Goal: Task Accomplishment & Management: Use online tool/utility

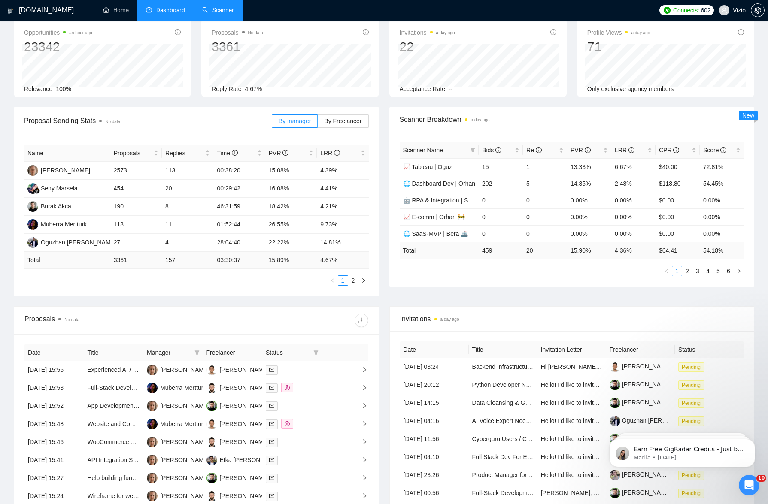
click at [220, 10] on link "Scanner" at bounding box center [218, 9] width 32 height 7
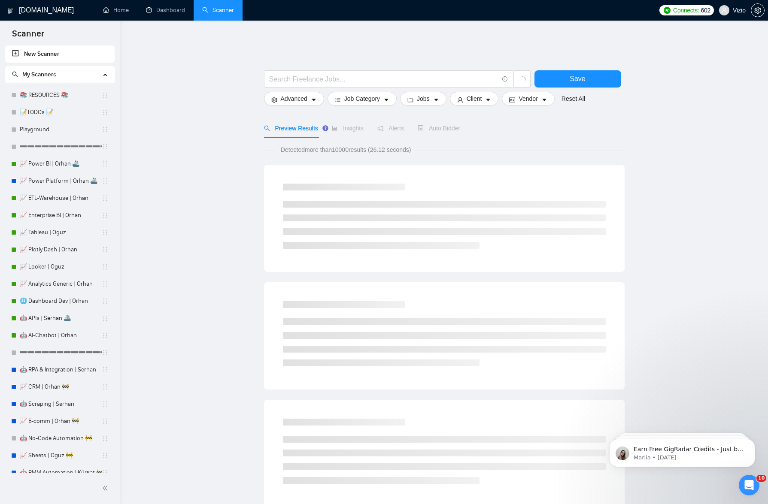
click at [451, 126] on div "Auto Bidder" at bounding box center [439, 128] width 42 height 9
click at [55, 164] on link "📈 Power BI | Orhan 🚢" at bounding box center [61, 163] width 82 height 17
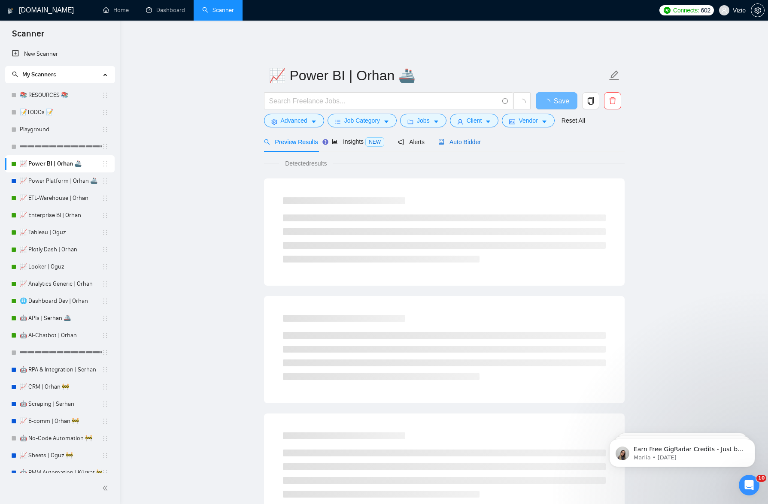
click at [468, 139] on span "Auto Bidder" at bounding box center [459, 142] width 42 height 7
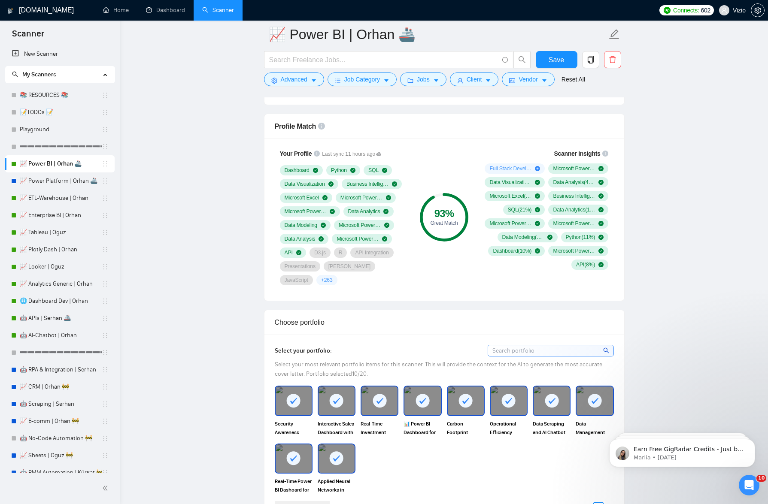
scroll to position [547, 0]
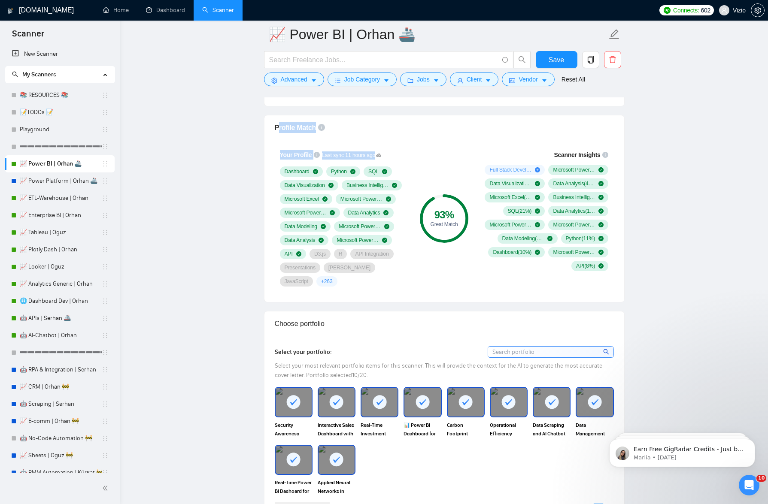
drag, startPoint x: 277, startPoint y: 119, endPoint x: 375, endPoint y: 268, distance: 177.6
click at [375, 268] on div "Profile Match Your Profile Last sync 11 hours ago Dashboard Python SQL Data Vis…" at bounding box center [444, 209] width 360 height 188
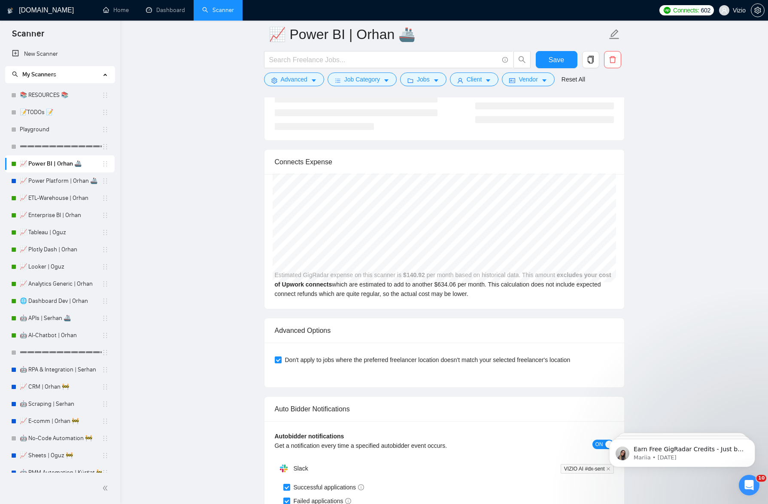
scroll to position [2162, 0]
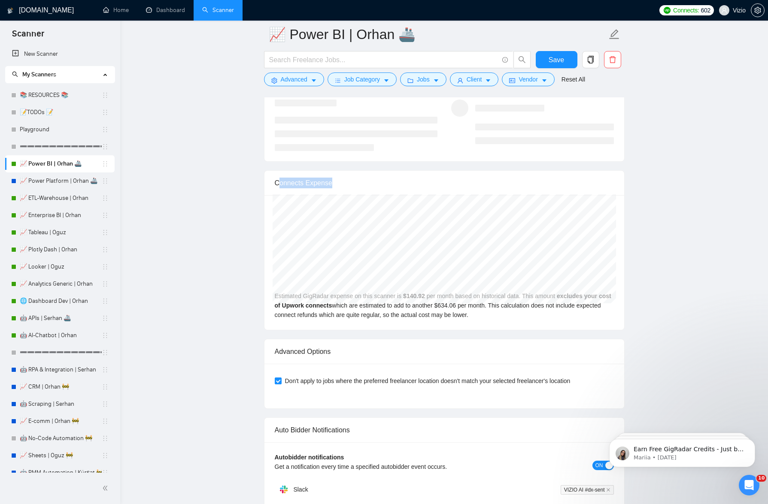
drag, startPoint x: 278, startPoint y: 176, endPoint x: 341, endPoint y: 181, distance: 63.7
click at [341, 181] on div "Connects Expense" at bounding box center [444, 183] width 339 height 24
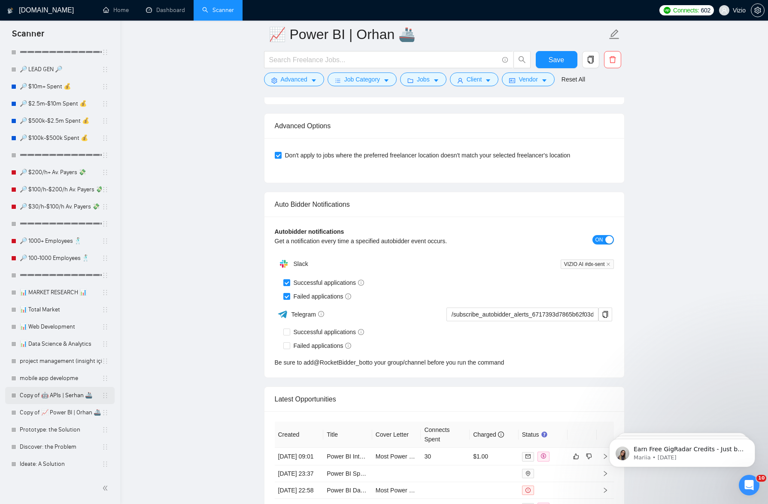
scroll to position [2391, 0]
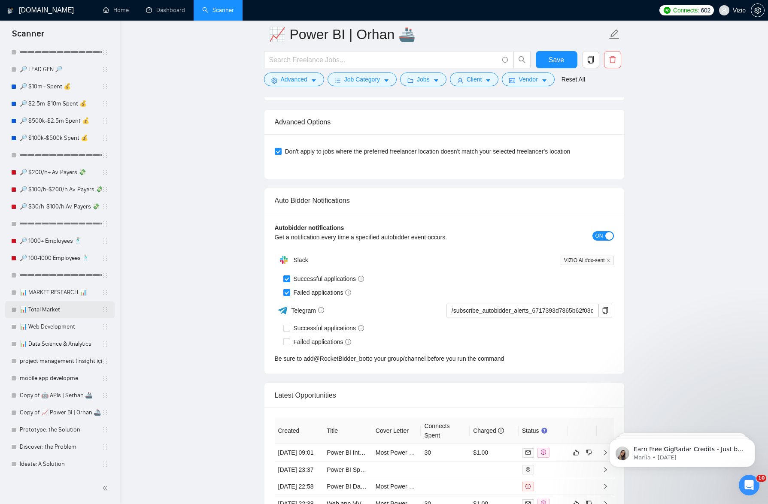
click at [50, 309] on link "📊 Total Market" at bounding box center [61, 309] width 82 height 17
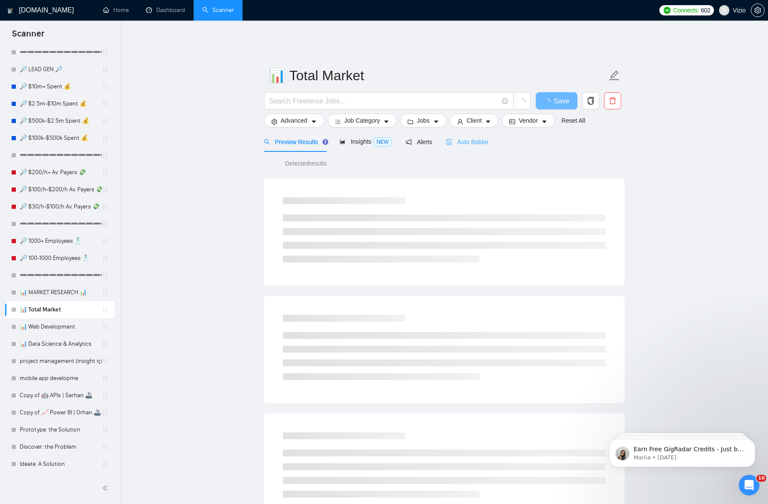
click at [465, 132] on div "Auto Bidder" at bounding box center [467, 142] width 42 height 20
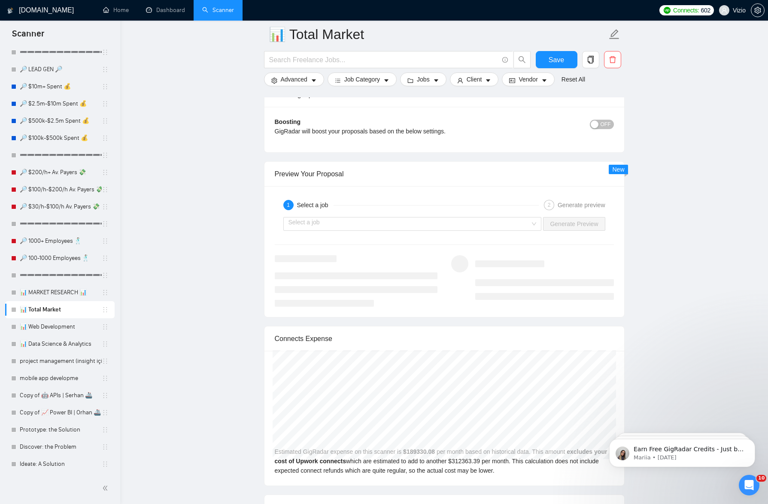
scroll to position [1636, 0]
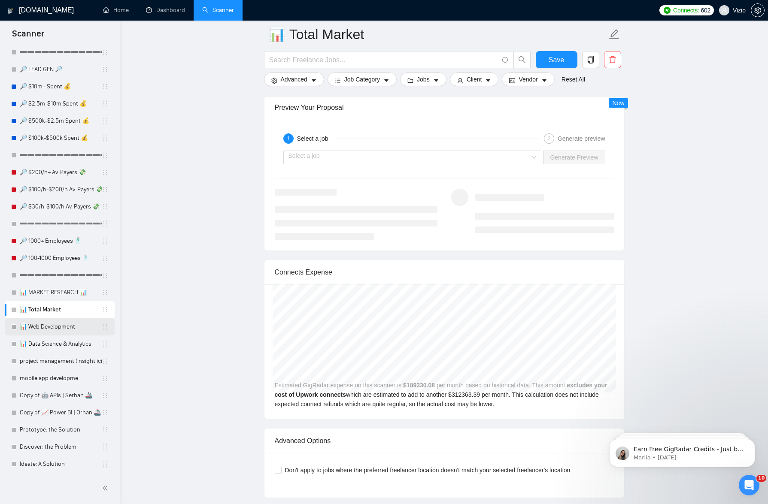
click at [59, 327] on link "📊 Web Development" at bounding box center [61, 326] width 82 height 17
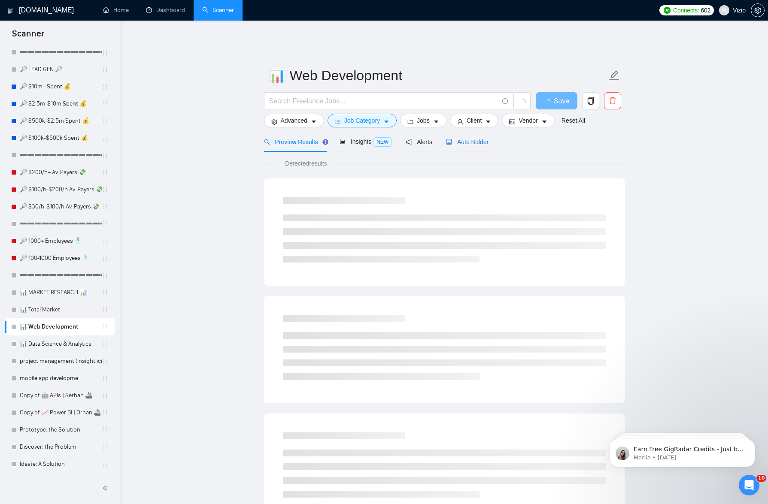
click at [475, 139] on span "Auto Bidder" at bounding box center [467, 142] width 42 height 7
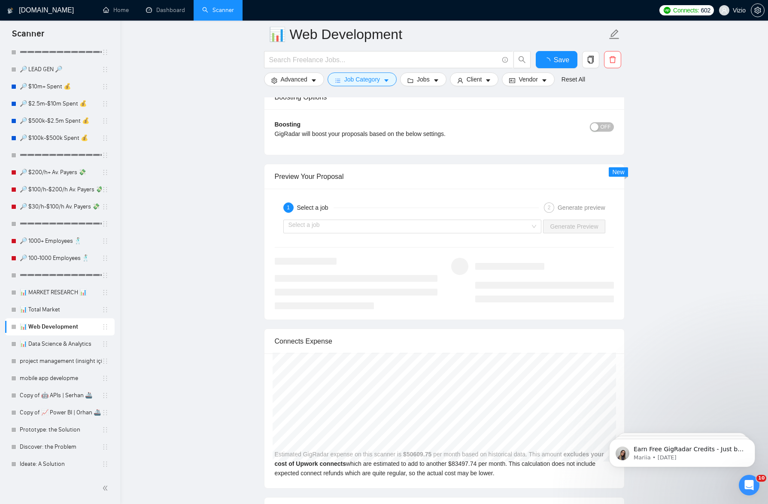
scroll to position [1611, 0]
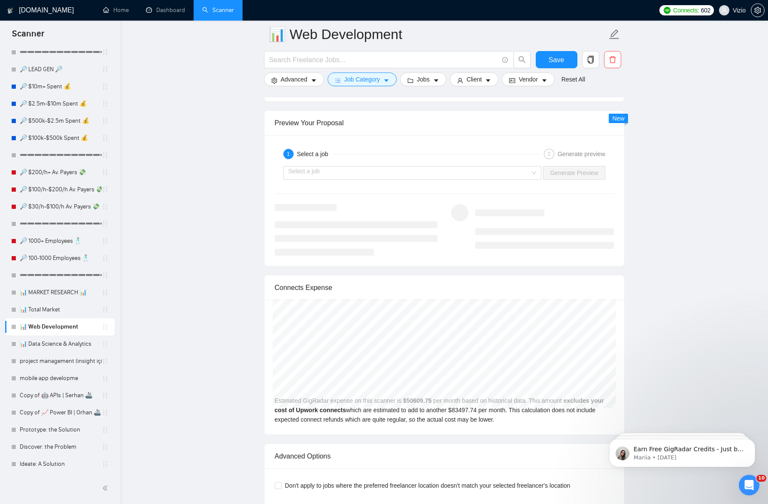
click at [24, 10] on h1 "[DOMAIN_NAME]" at bounding box center [46, 10] width 55 height 21
